Goal: Task Accomplishment & Management: Use online tool/utility

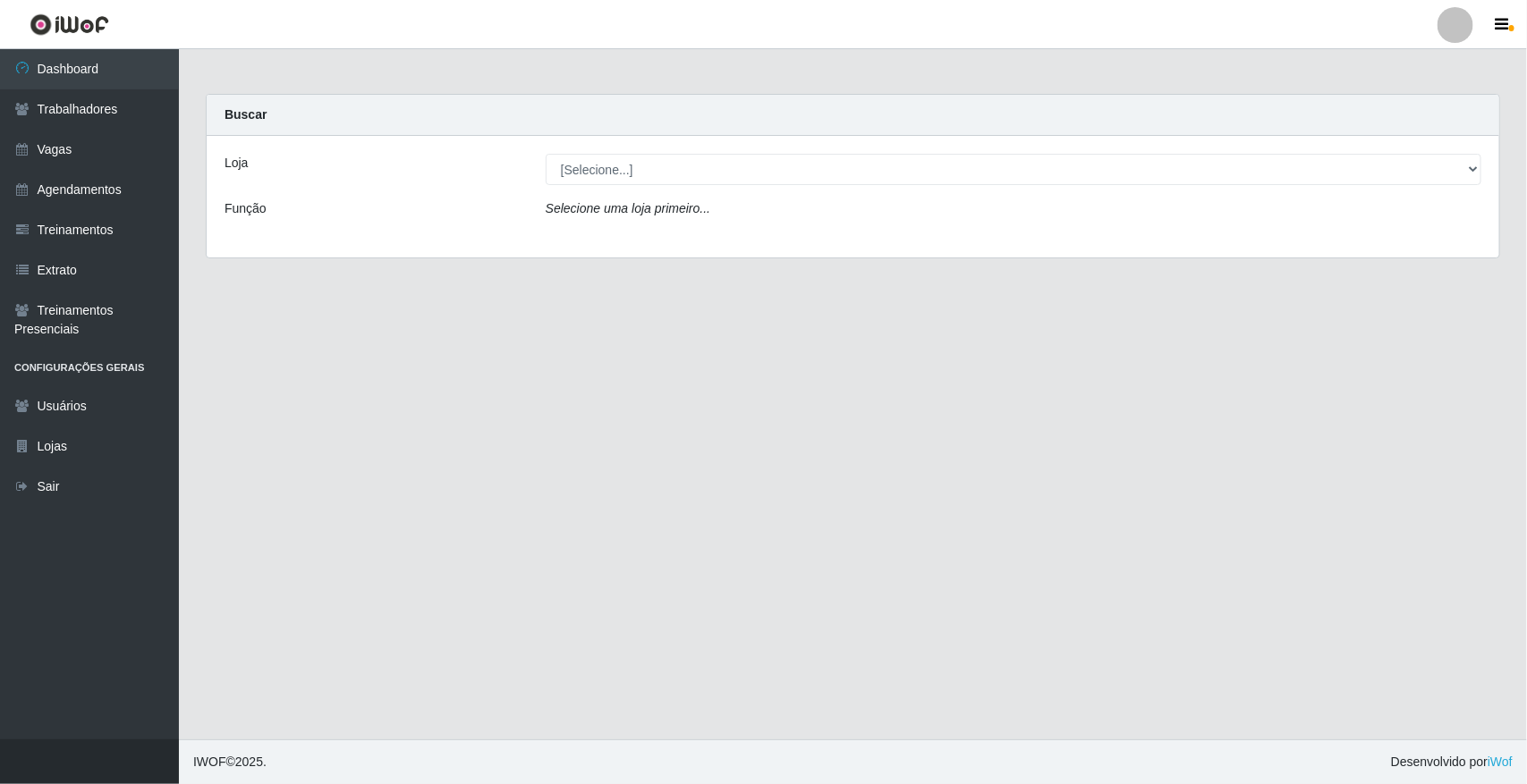
click at [785, 188] on div "Loja [Selecione...] Nova República - Pajuçara Função Selecione uma loja primeir…" at bounding box center [853, 197] width 1293 height 122
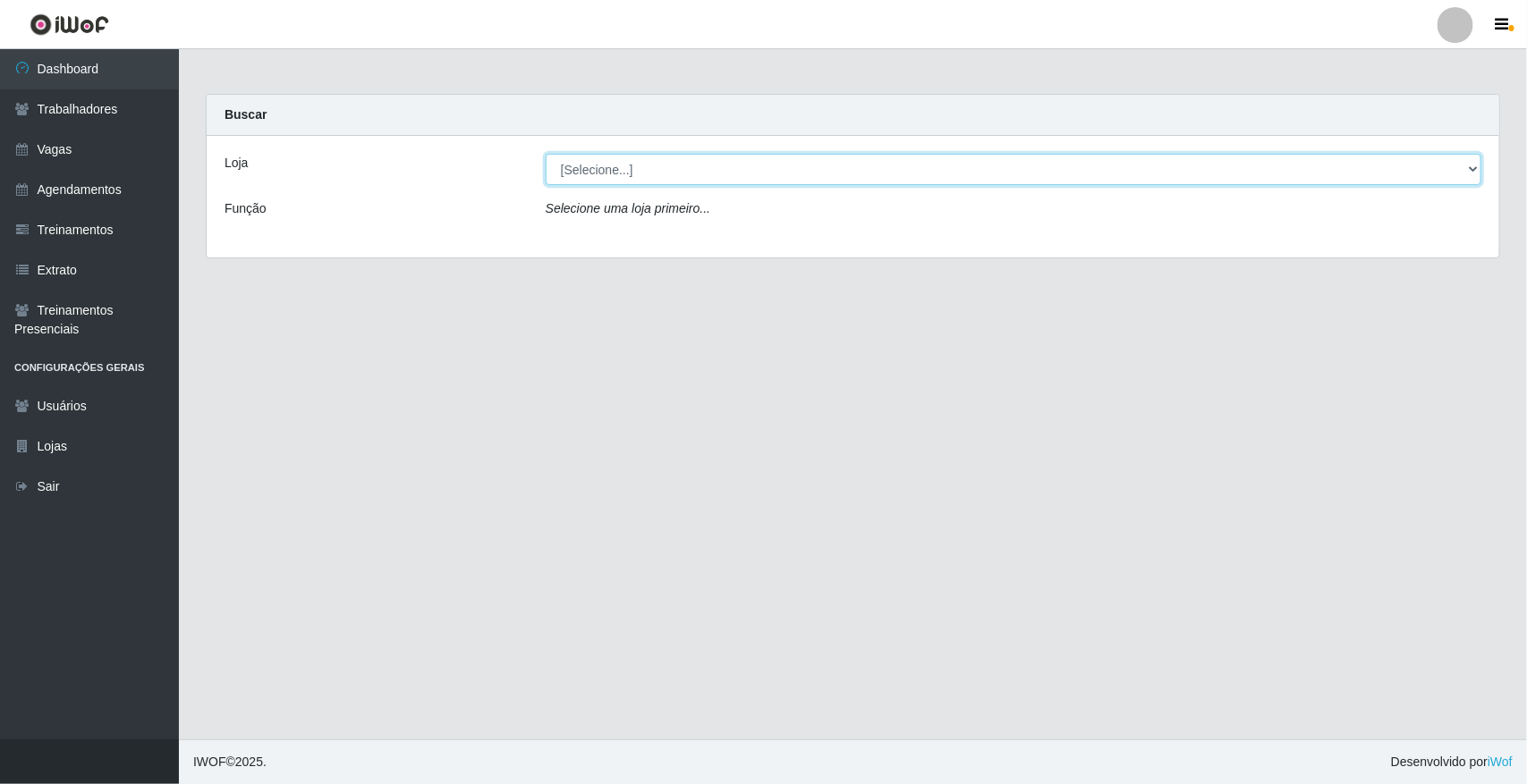
click at [783, 163] on select "[Selecione...] [GEOGRAPHIC_DATA]" at bounding box center [1013, 169] width 935 height 31
select select "65"
click at [546, 154] on select "[Selecione...] [GEOGRAPHIC_DATA]" at bounding box center [1013, 169] width 935 height 31
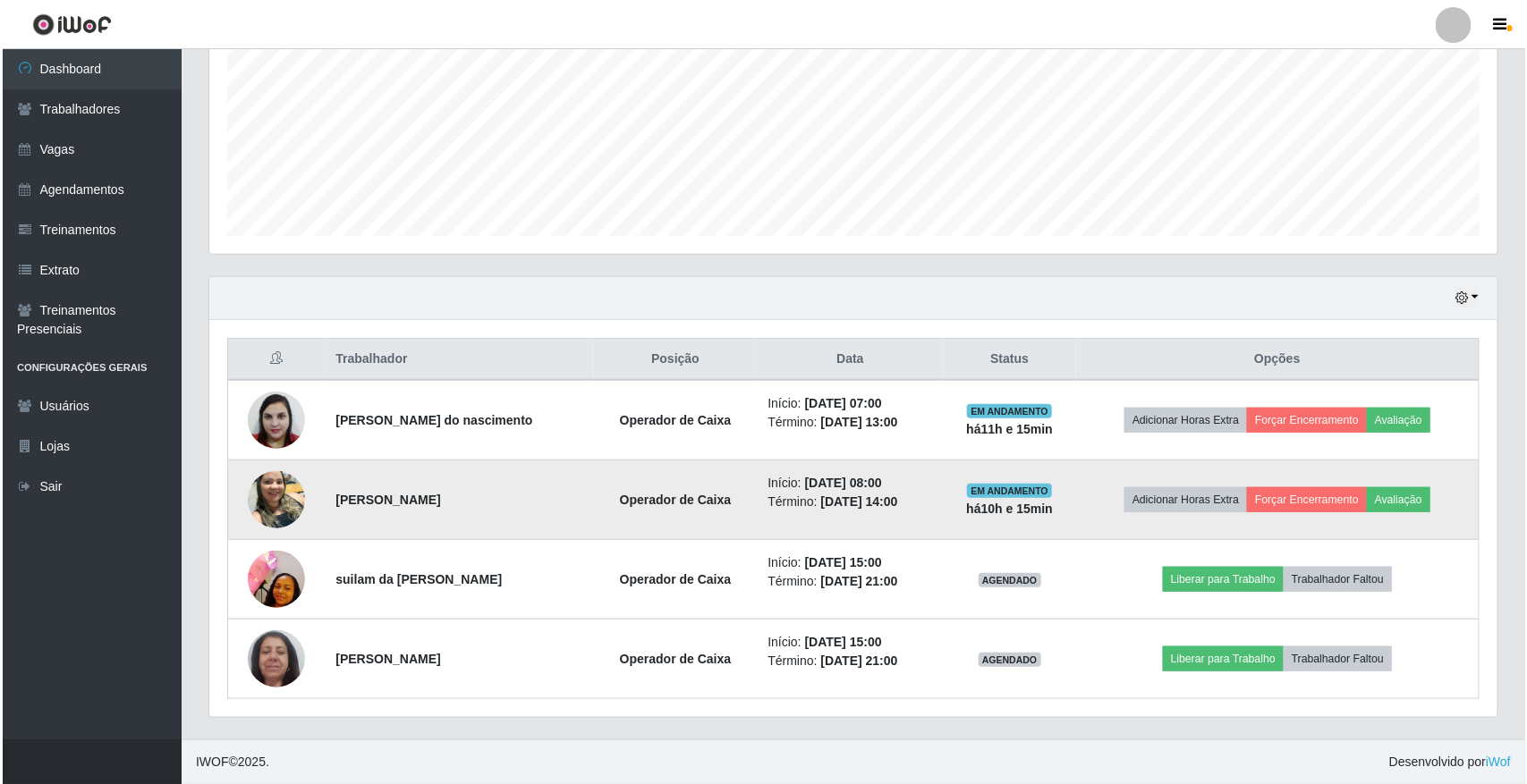
scroll to position [405, 0]
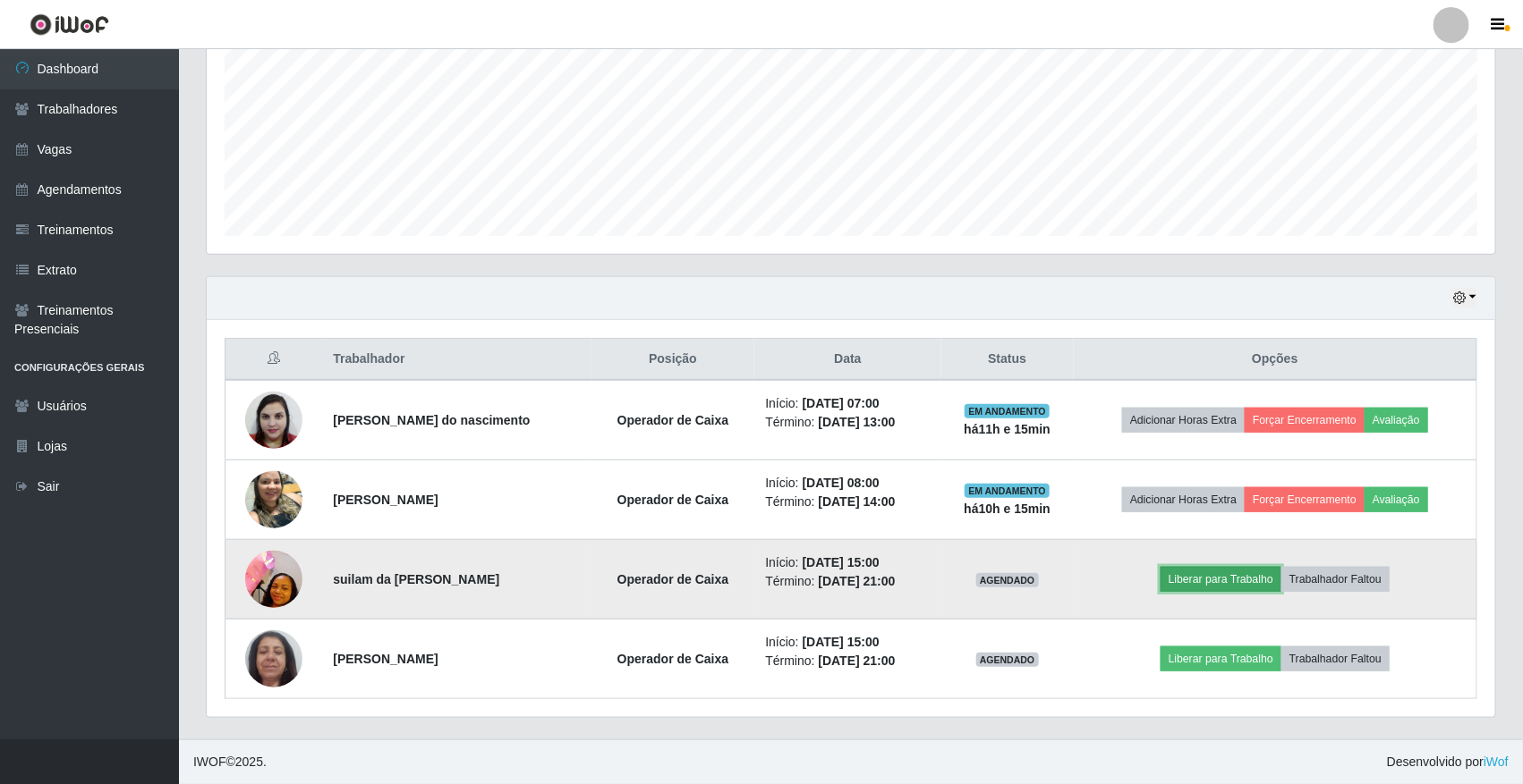
click at [1257, 579] on button "Liberar para Trabalho" at bounding box center [1221, 580] width 121 height 25
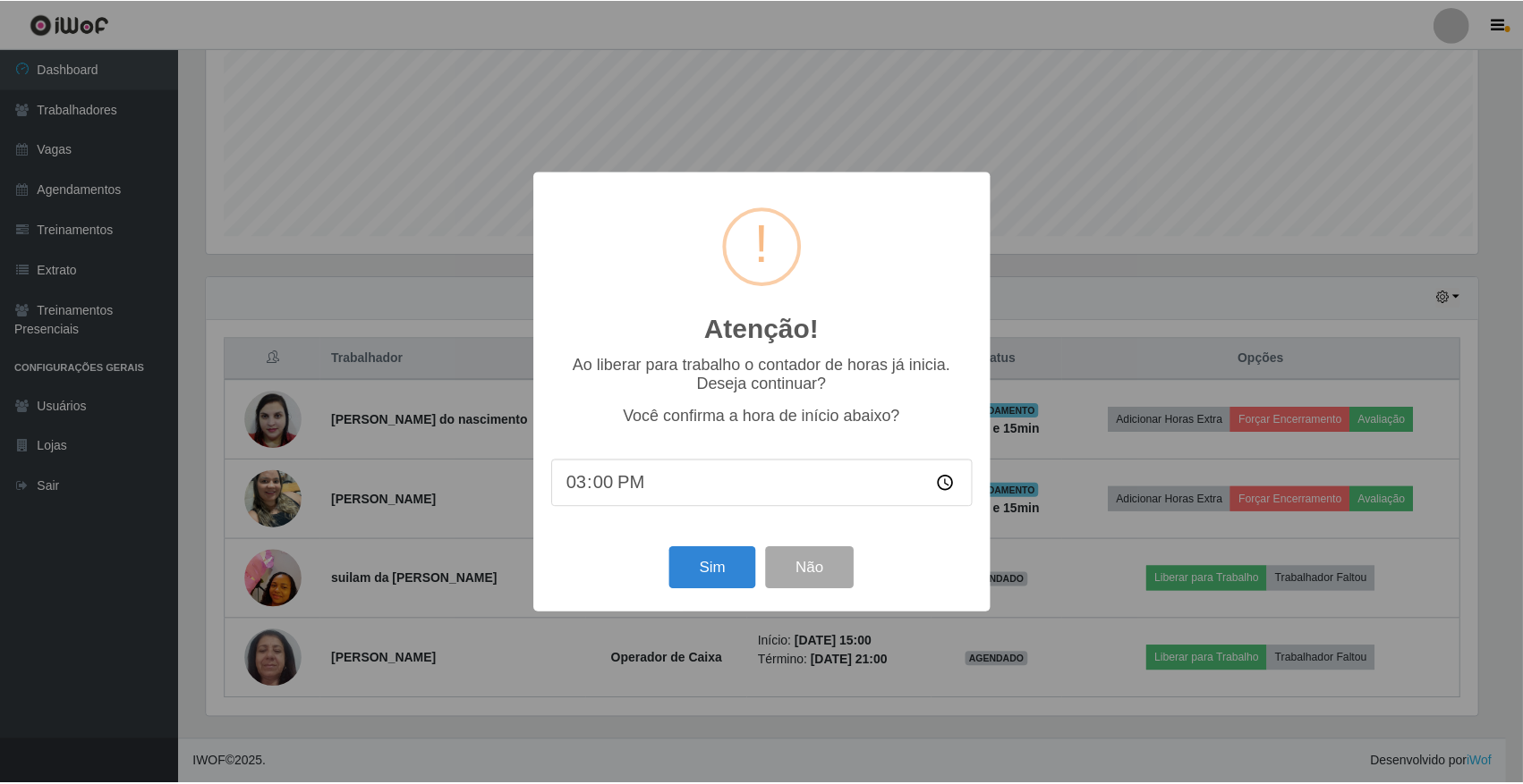
scroll to position [372, 1276]
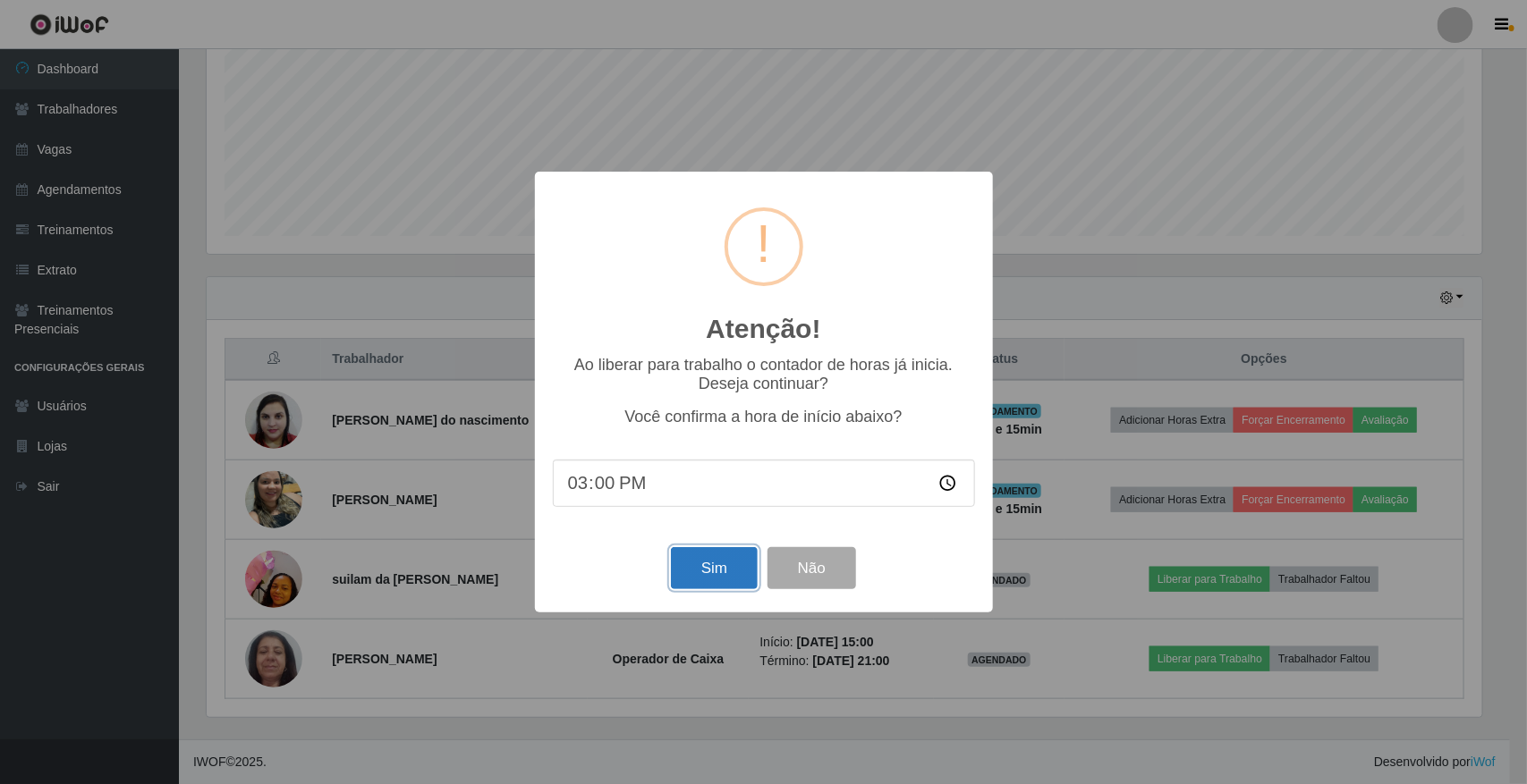
click at [677, 578] on button "Sim" at bounding box center [714, 568] width 86 height 42
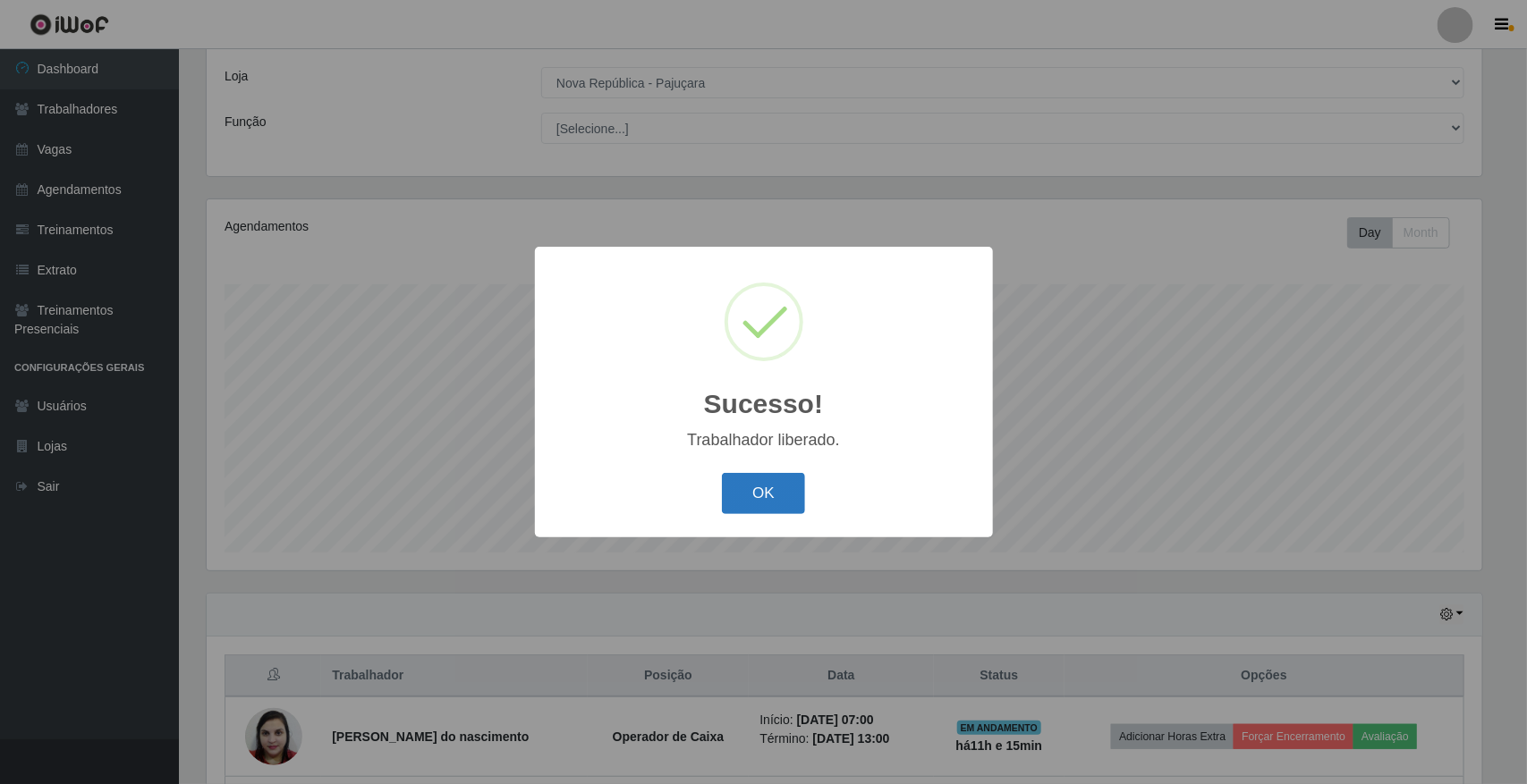
click at [759, 502] on button "OK" at bounding box center [764, 493] width 83 height 42
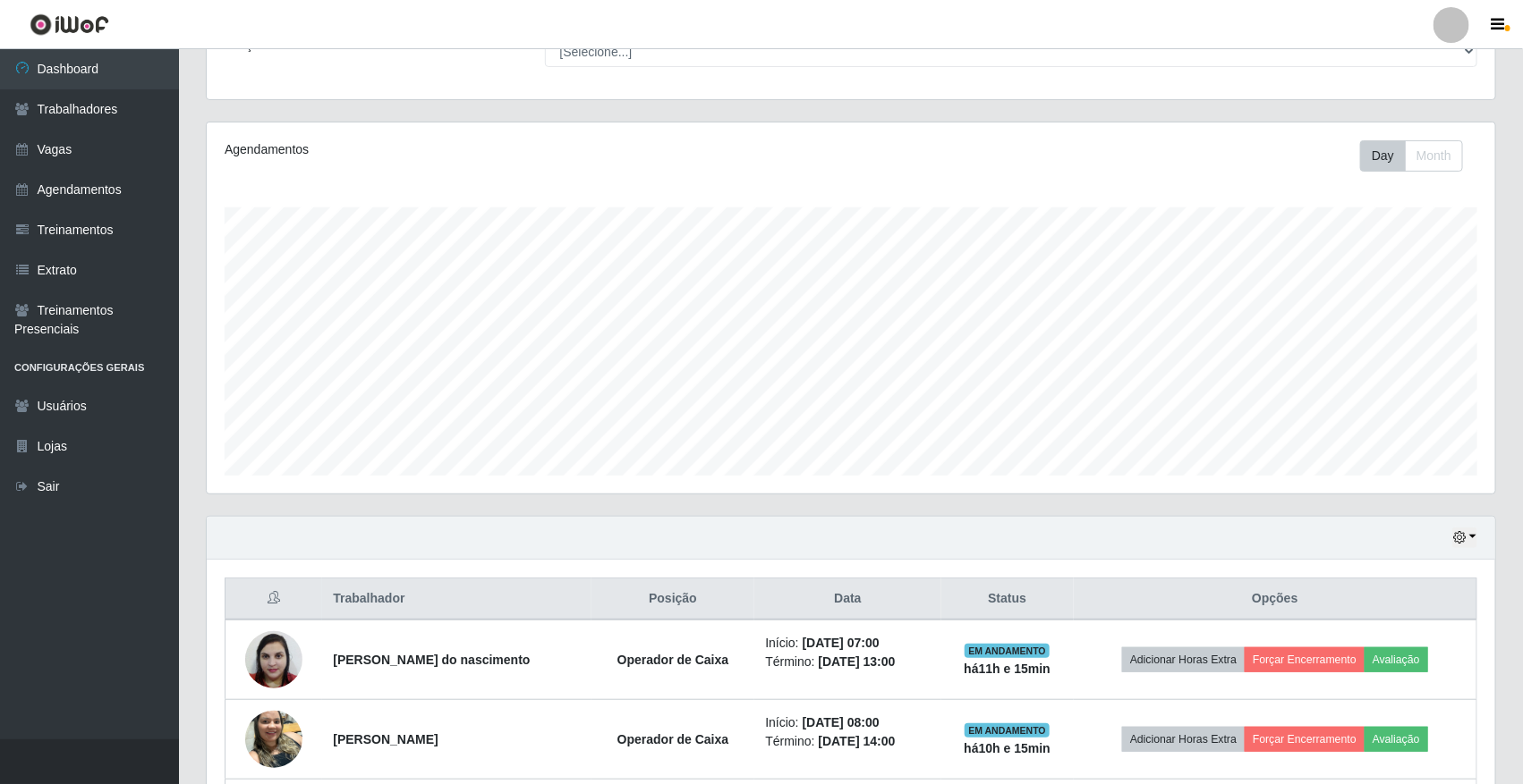
scroll to position [405, 0]
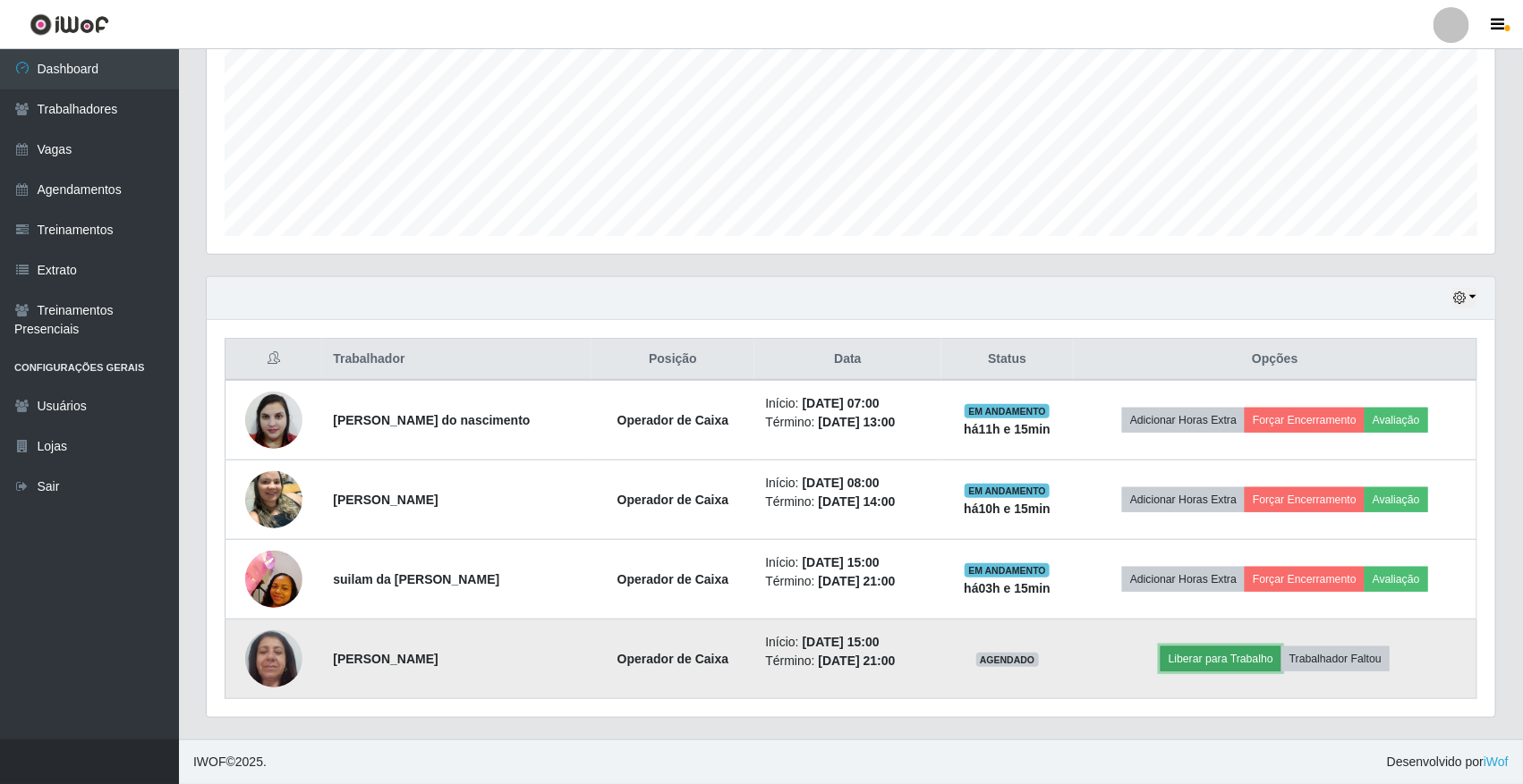
click at [1195, 659] on button "Liberar para Trabalho" at bounding box center [1221, 658] width 121 height 25
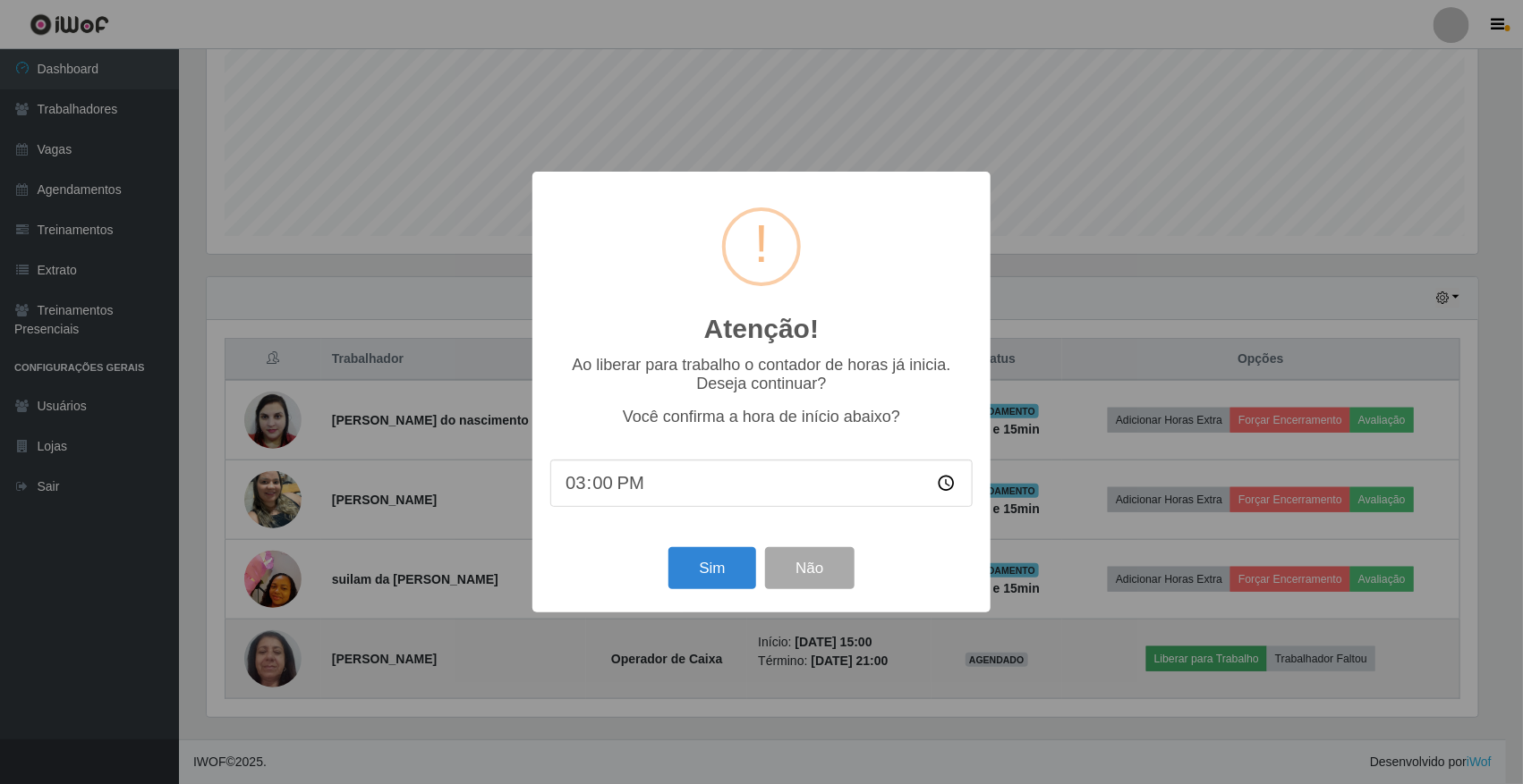
scroll to position [372, 1276]
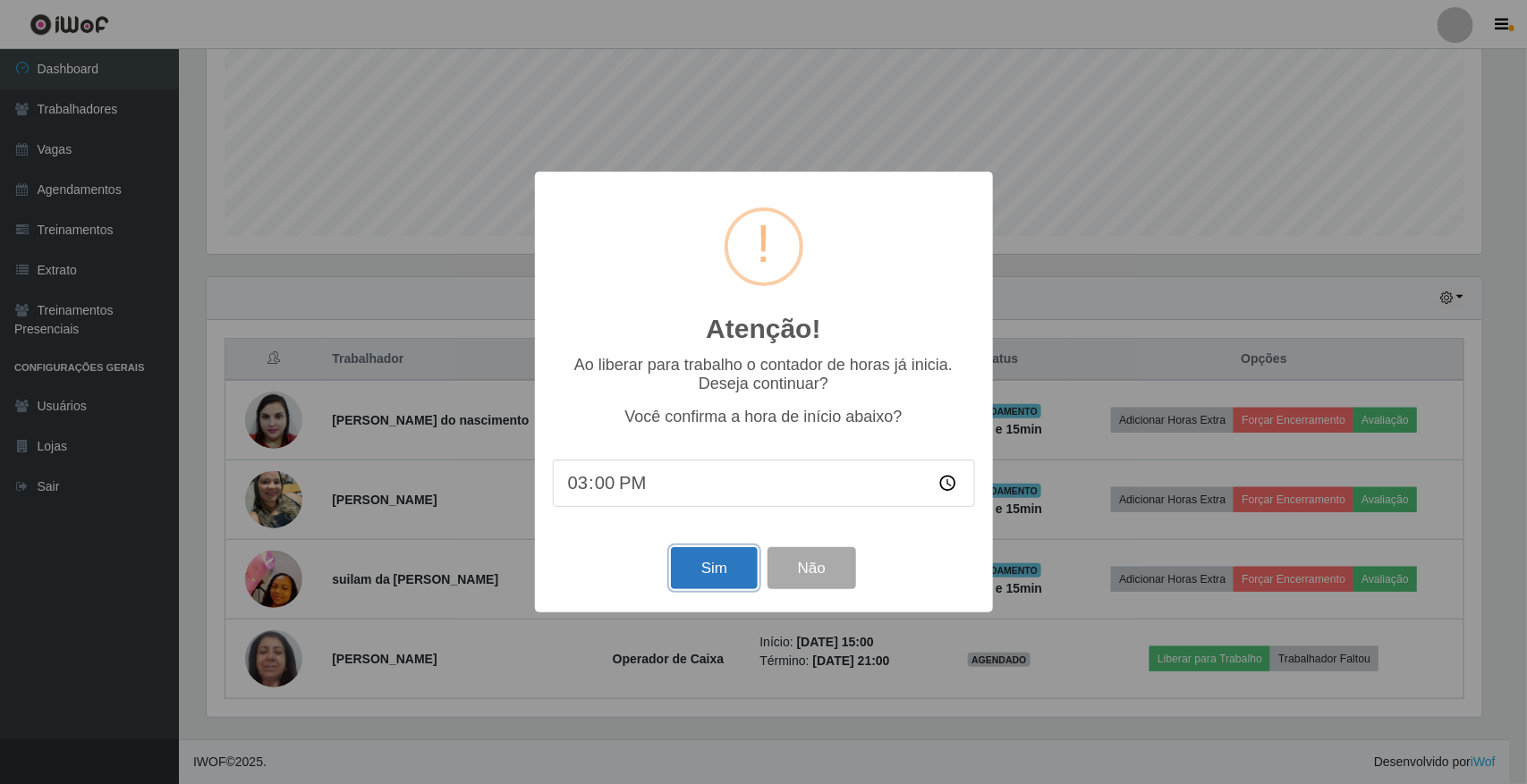
click at [739, 574] on button "Sim" at bounding box center [714, 568] width 86 height 42
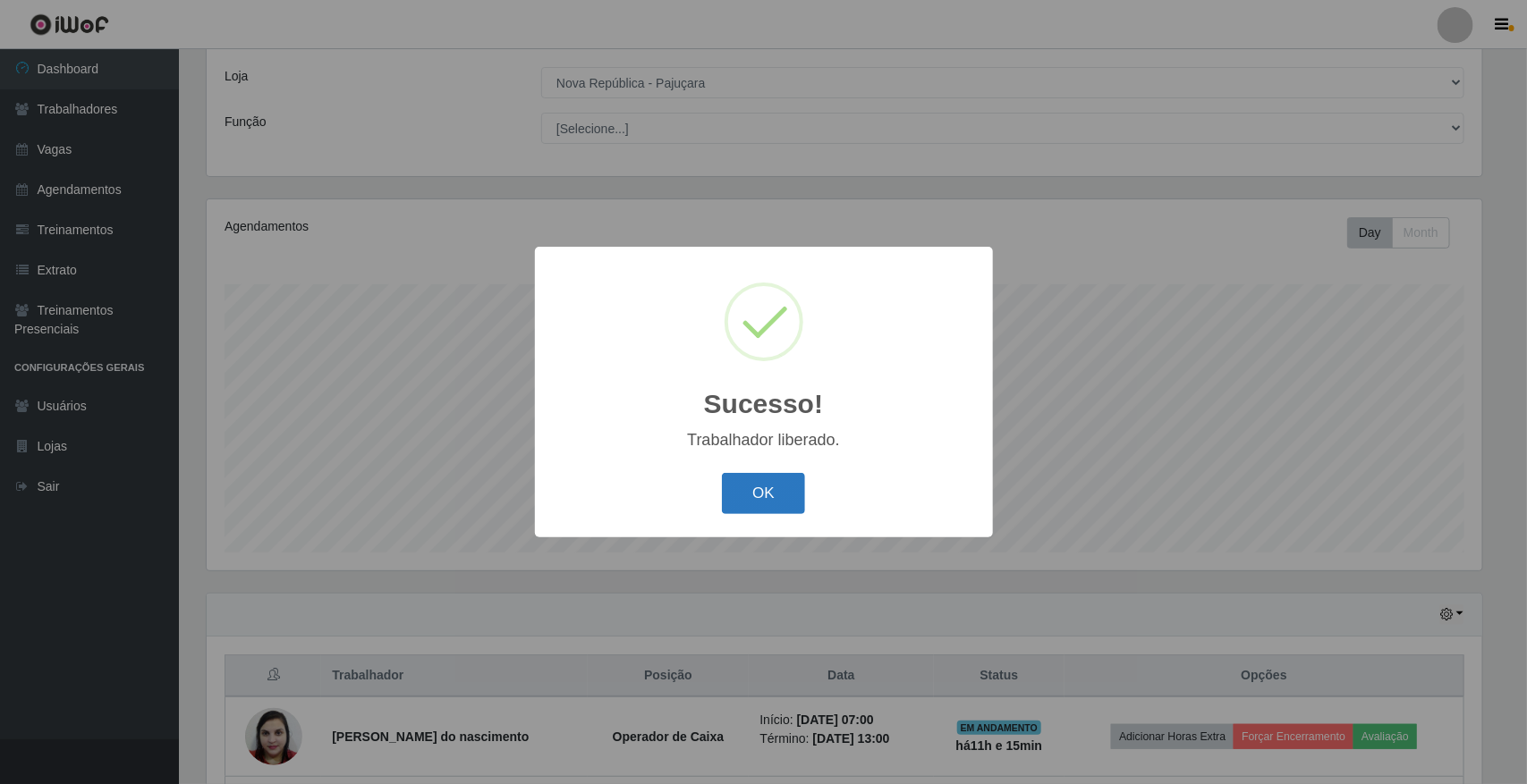
click at [780, 489] on button "OK" at bounding box center [764, 493] width 83 height 42
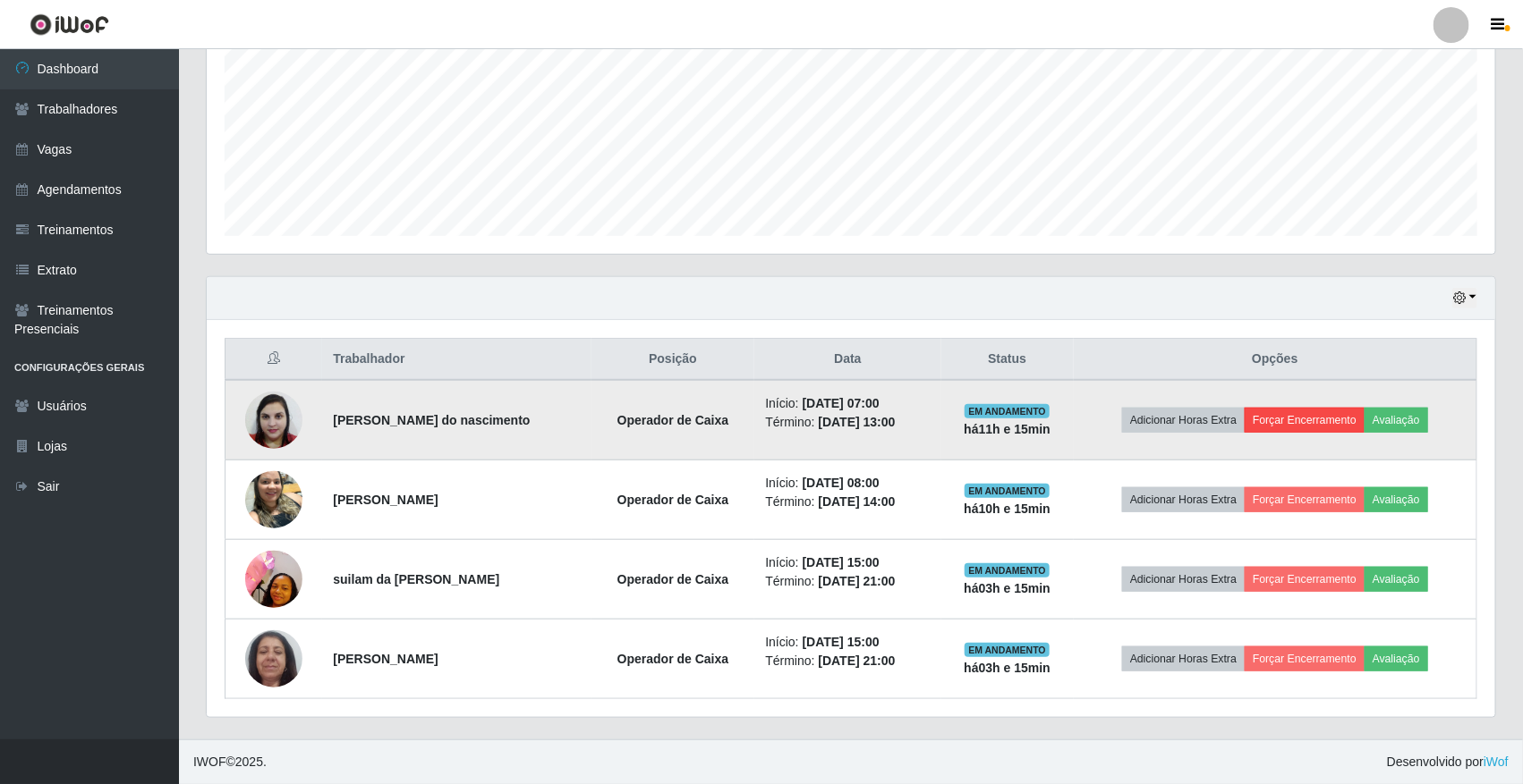
scroll to position [405, 0]
click at [1312, 415] on button "Forçar Encerramento" at bounding box center [1304, 420] width 120 height 25
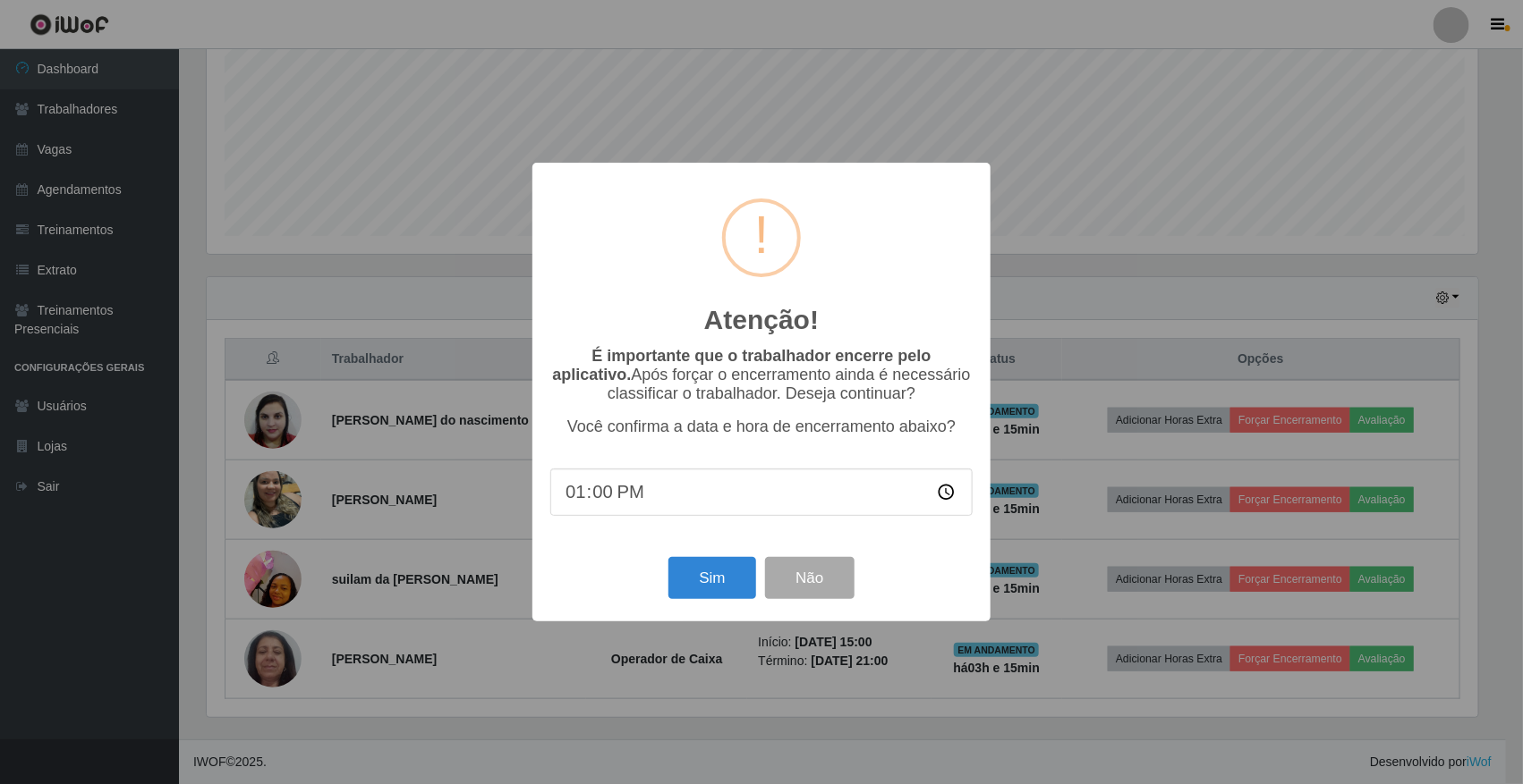
scroll to position [372, 1276]
click at [739, 588] on button "Sim" at bounding box center [714, 578] width 86 height 42
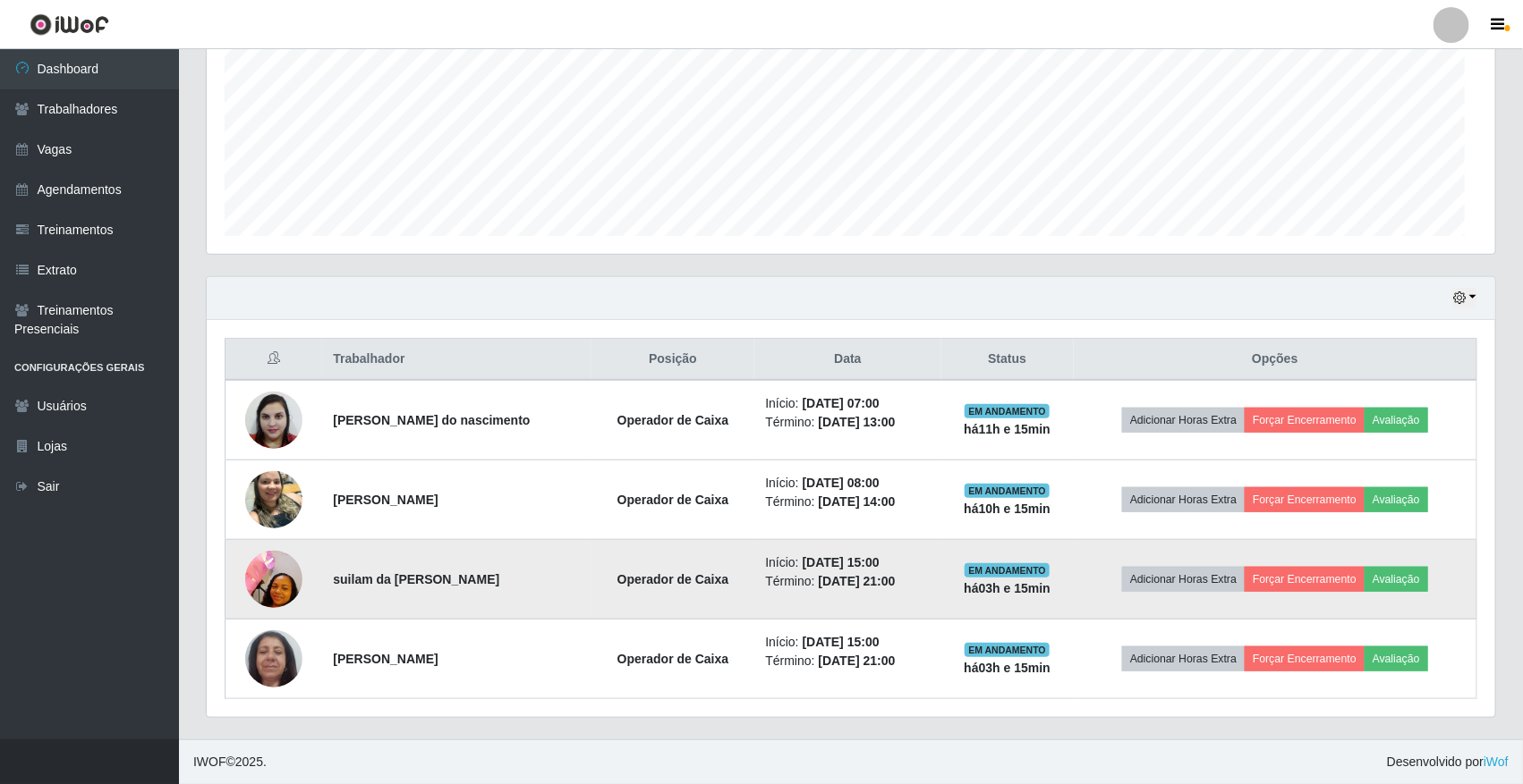
scroll to position [0, 0]
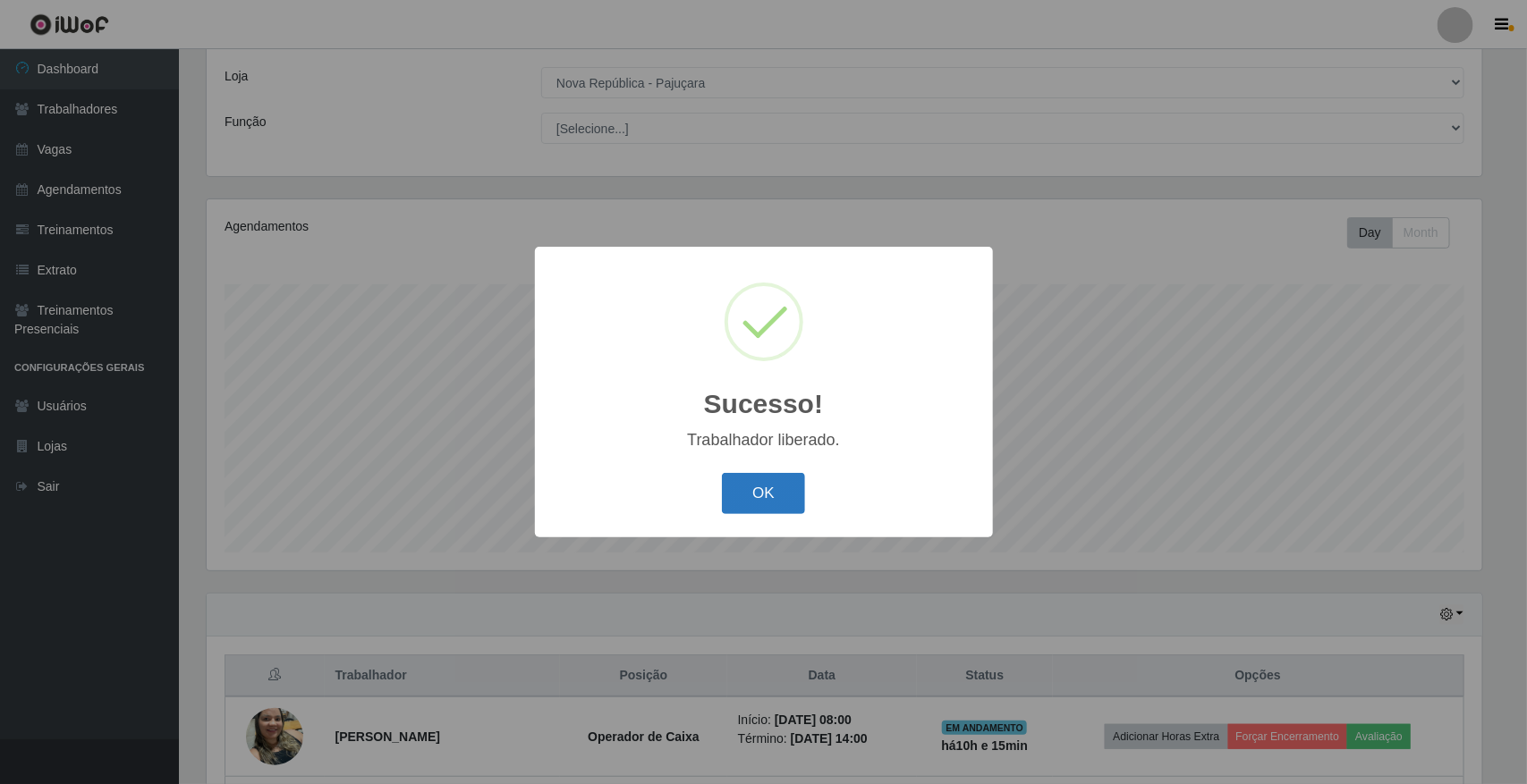
click at [747, 506] on button "OK" at bounding box center [764, 493] width 83 height 42
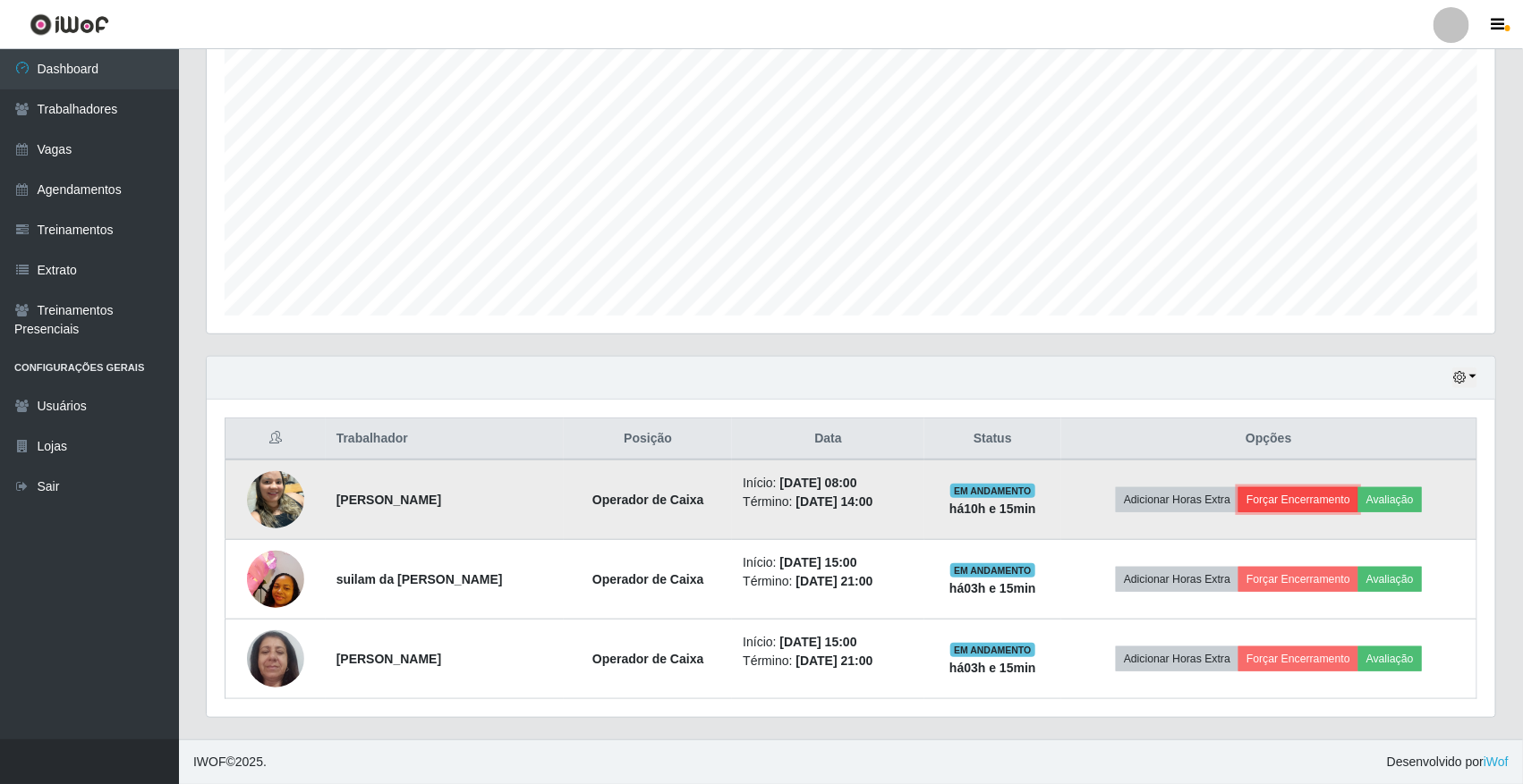
click at [1322, 493] on button "Forçar Encerramento" at bounding box center [1299, 500] width 120 height 25
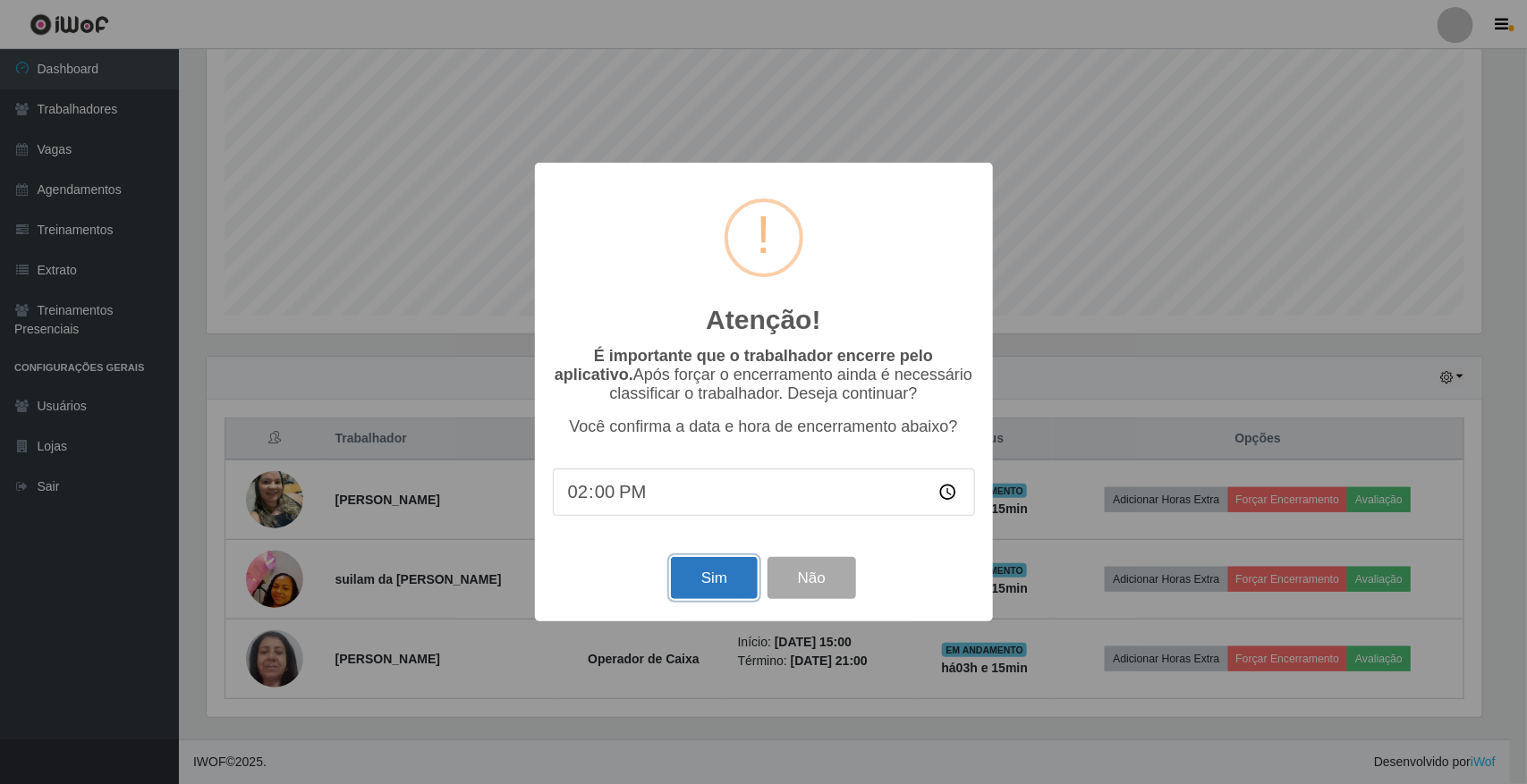
click at [726, 569] on button "Sim" at bounding box center [714, 578] width 86 height 42
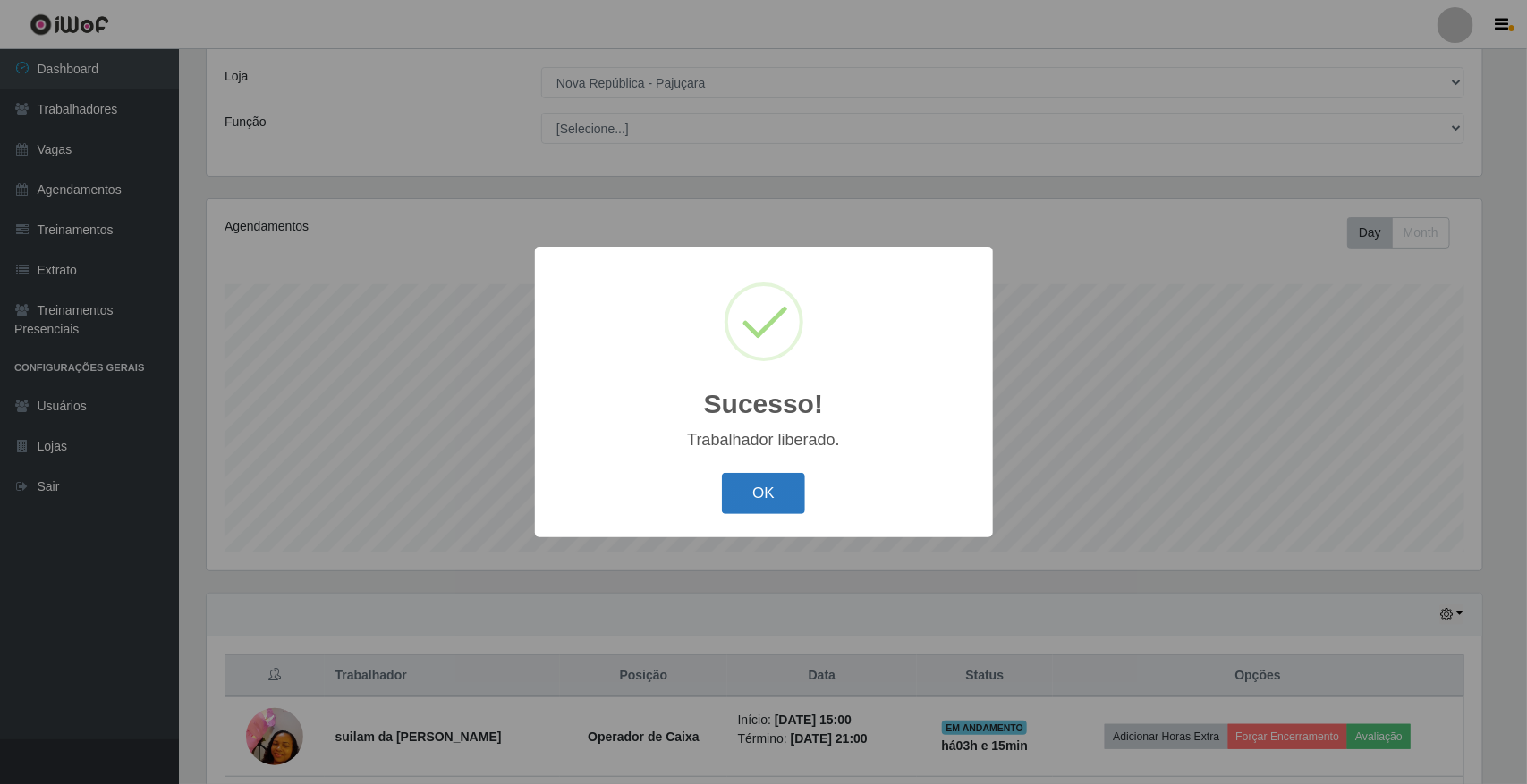
click at [774, 497] on button "OK" at bounding box center [764, 493] width 83 height 42
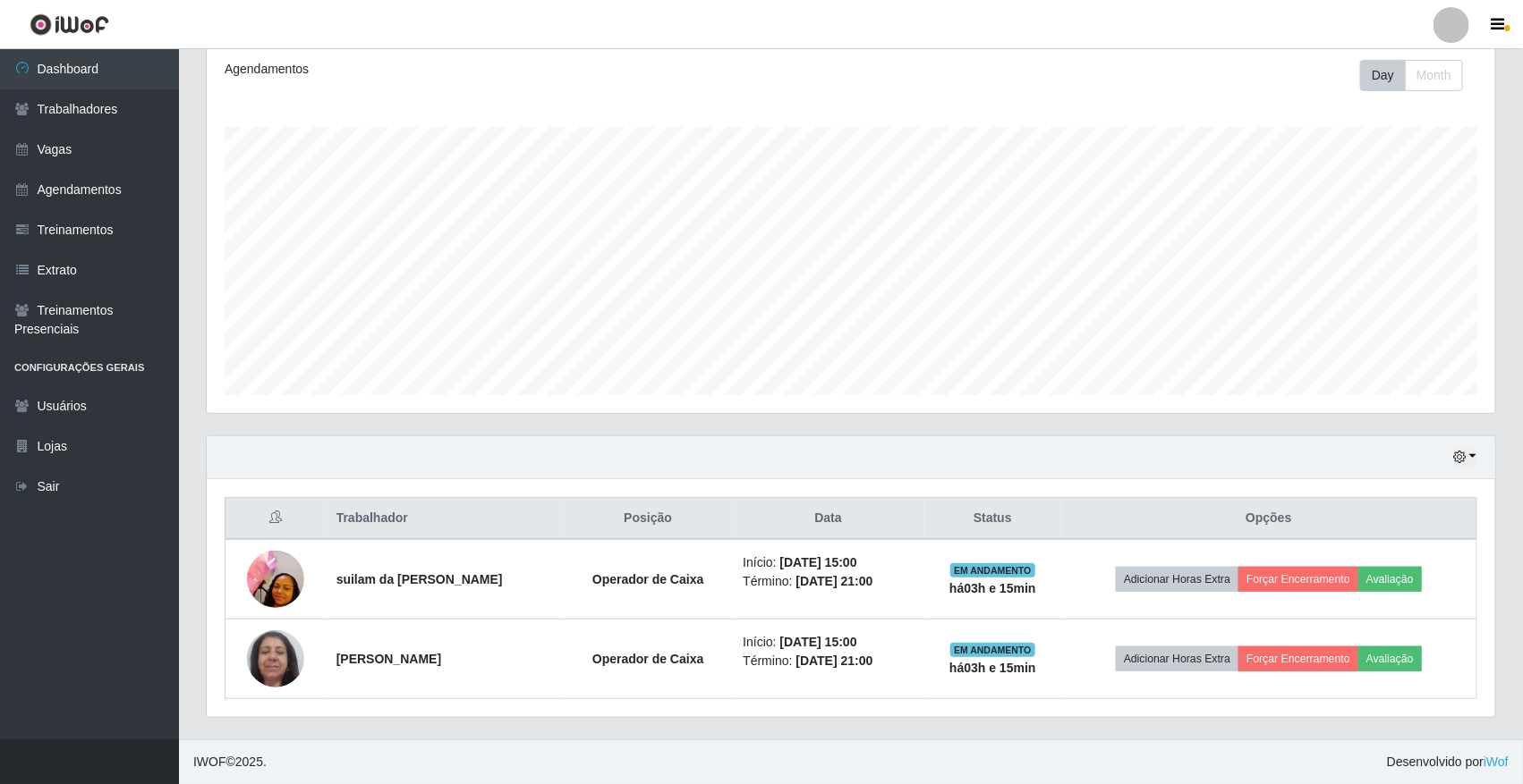
click at [1017, 724] on div "Hoje 1 dia 3 dias 1 Semana Não encerrados Trabalhador Posição Data Status Opçõe…" at bounding box center [851, 587] width 1317 height 304
